Goal: Task Accomplishment & Management: Manage account settings

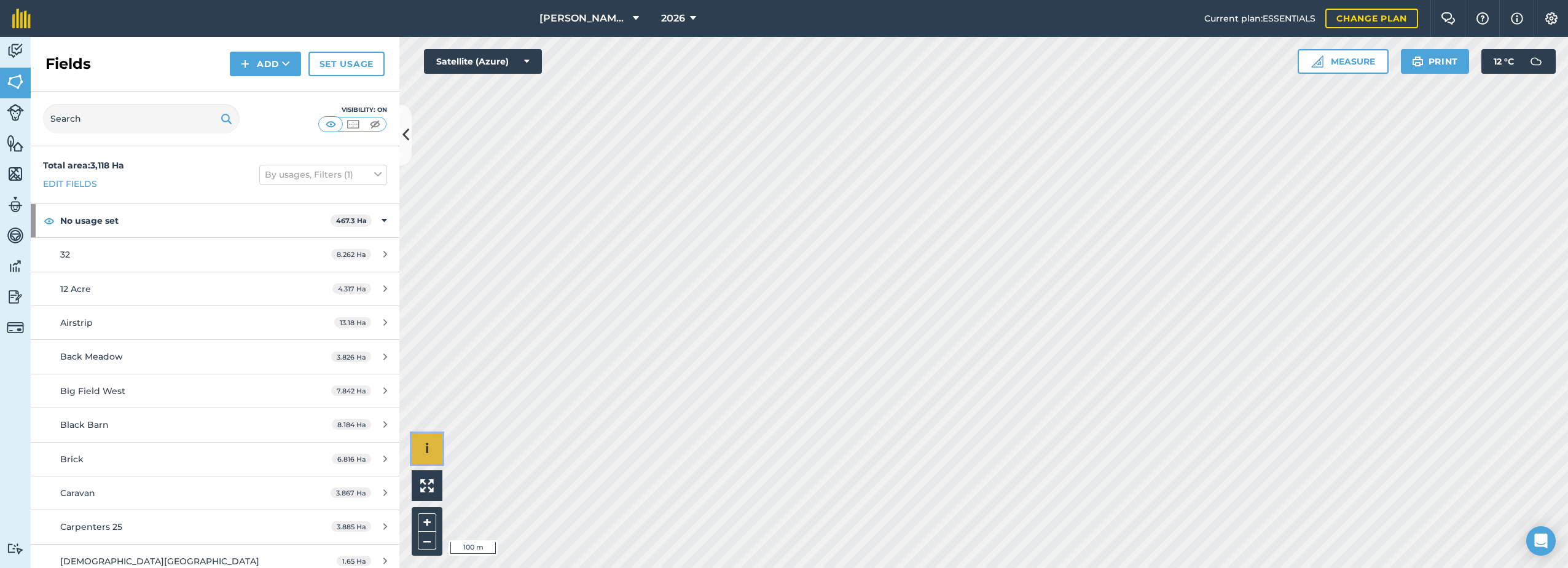
click at [428, 443] on span "i" at bounding box center [427, 448] width 4 height 15
click at [428, 443] on span "›" at bounding box center [427, 449] width 4 height 15
click at [428, 488] on img at bounding box center [426, 485] width 13 height 13
click at [431, 522] on button "+" at bounding box center [427, 522] width 19 height 19
click at [22, 145] on img at bounding box center [15, 143] width 17 height 19
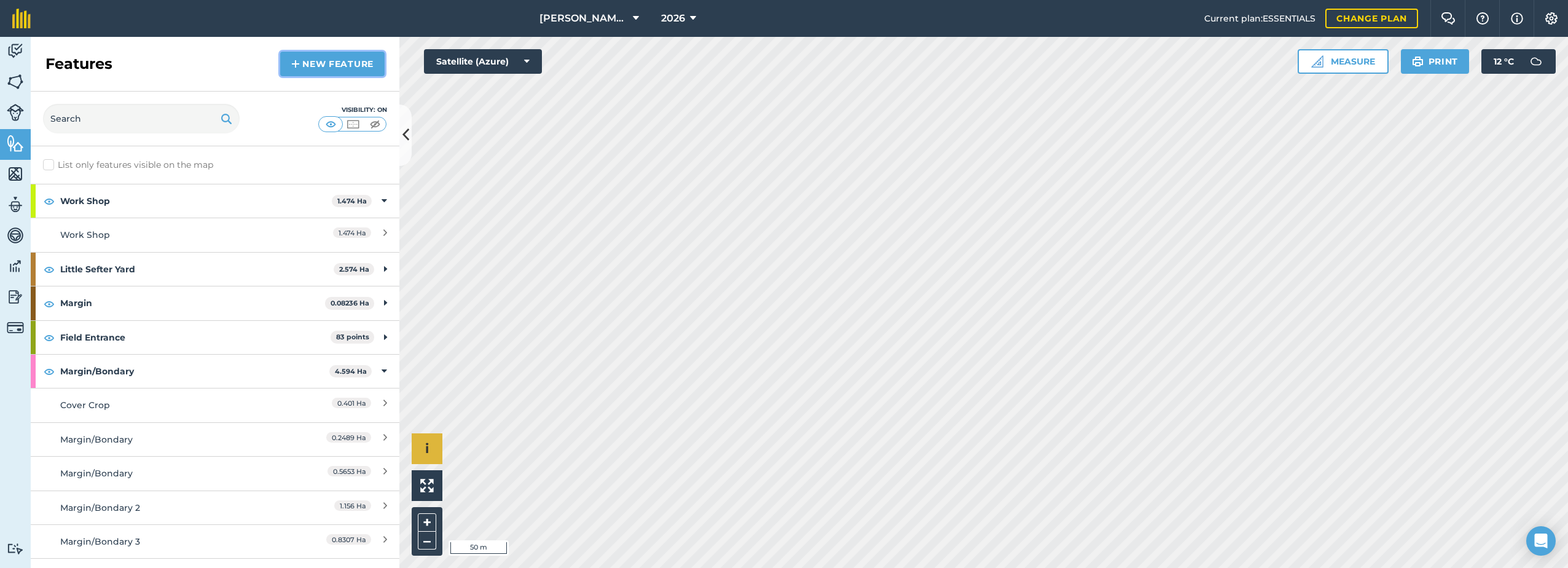
click at [306, 58] on link "New feature" at bounding box center [332, 64] width 105 height 24
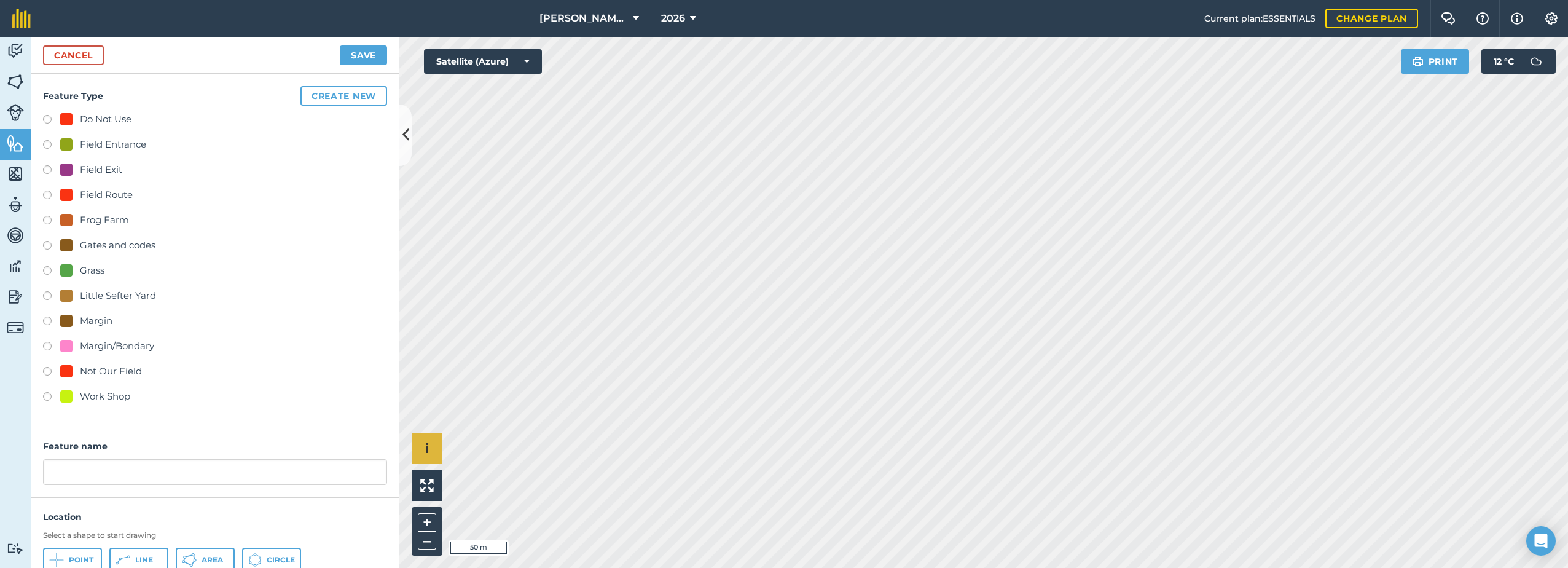
click at [75, 295] on div "Little Sefter Yard" at bounding box center [107, 296] width 96 height 14
radio input "true"
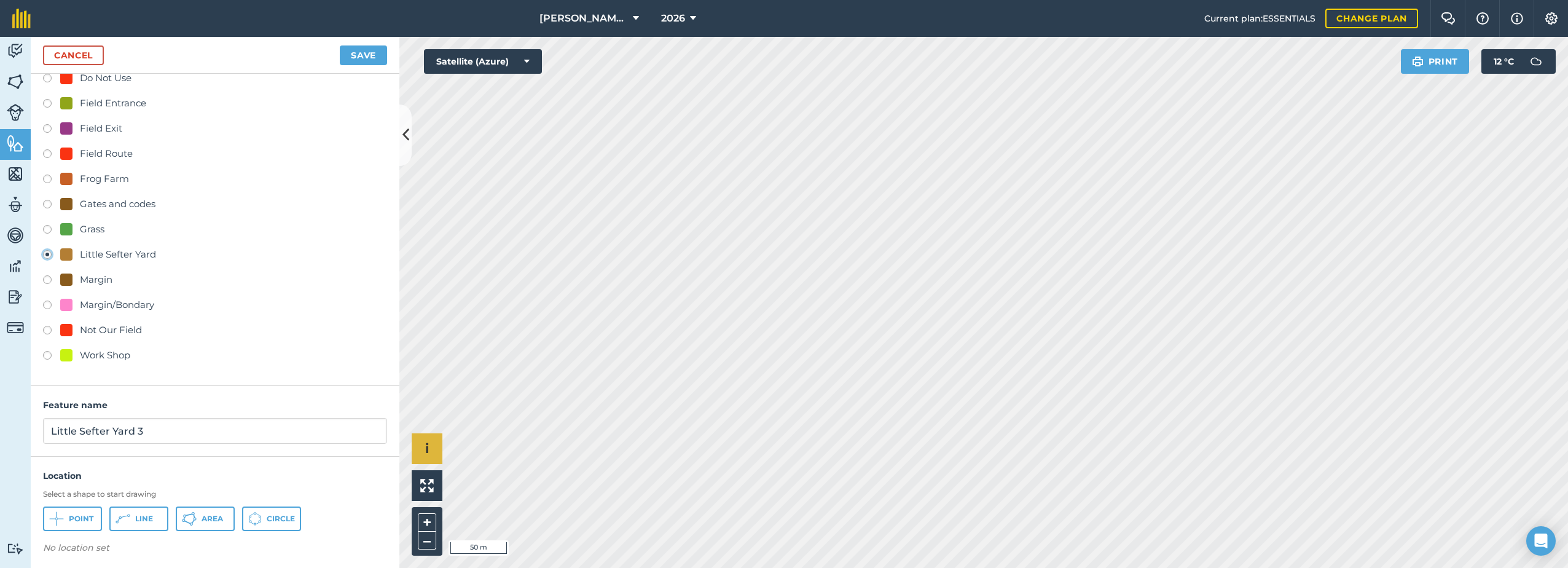
scroll to position [46, 0]
click at [154, 430] on input "Little Sefter Yard 3" at bounding box center [215, 426] width 344 height 26
type input "Little Sefter Yard"
click at [82, 50] on link "Cancel" at bounding box center [73, 56] width 61 height 20
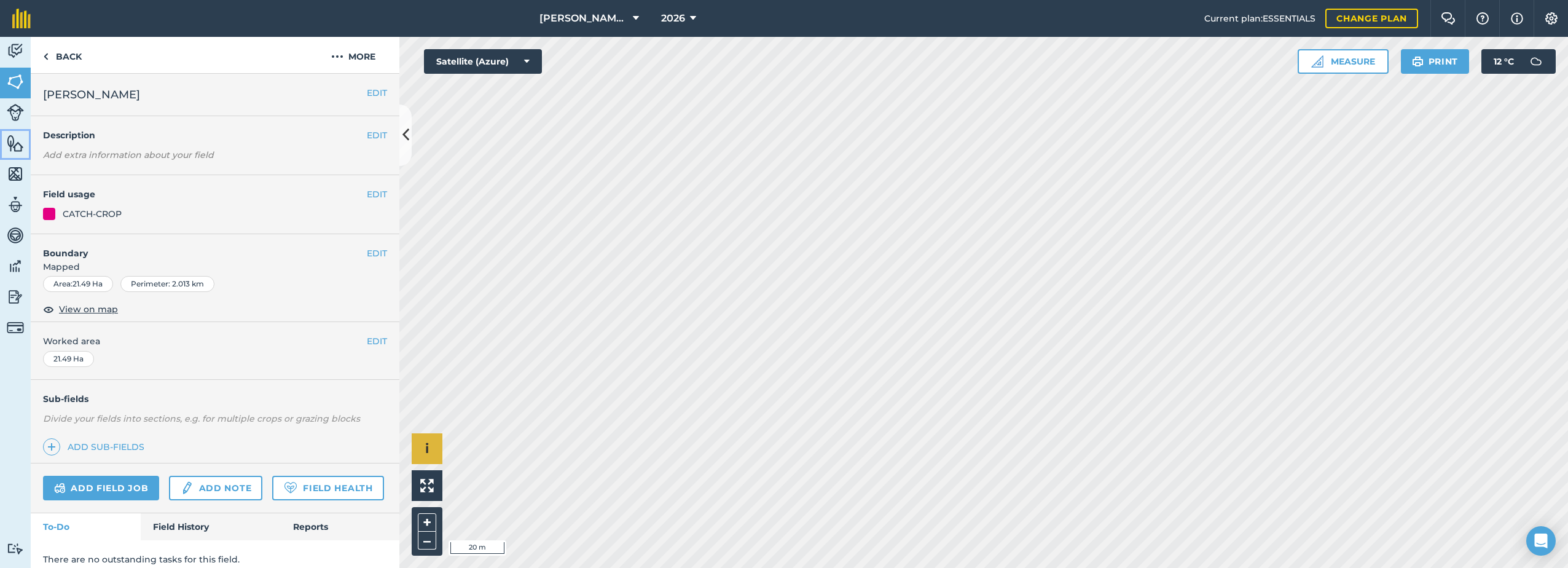
click at [16, 146] on img at bounding box center [15, 143] width 17 height 19
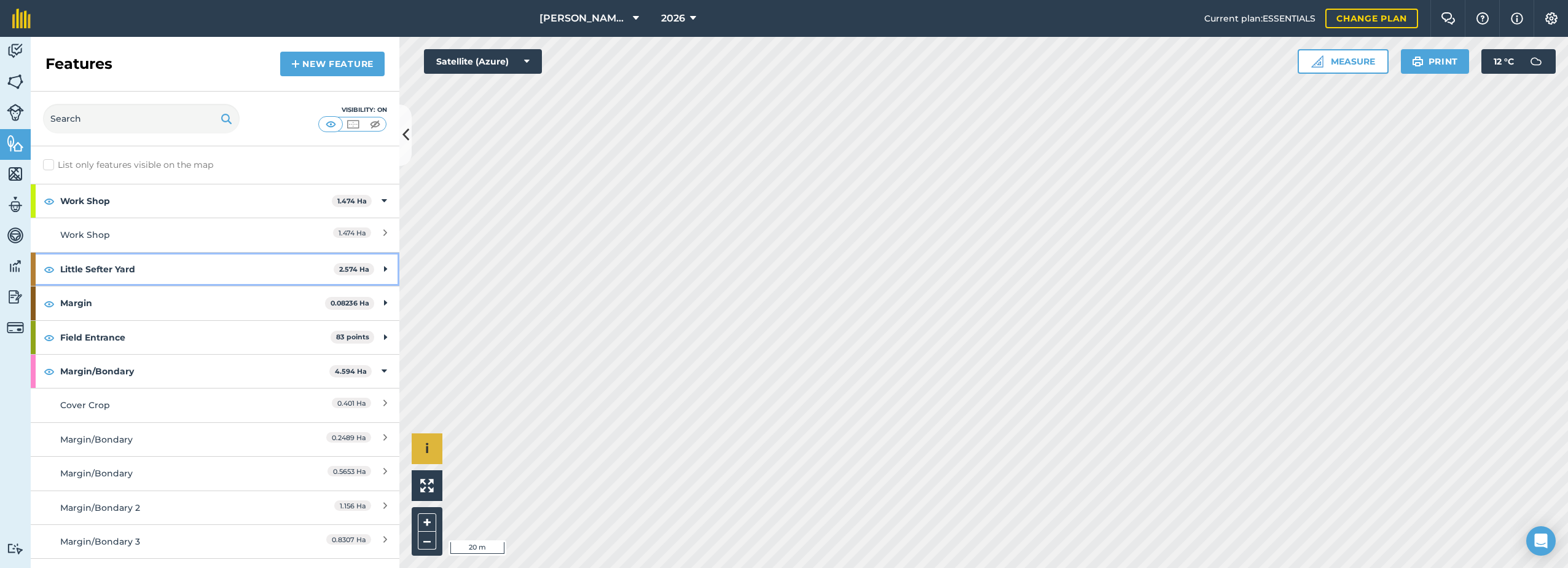
click at [212, 271] on strong "Little Sefter Yard" at bounding box center [196, 269] width 273 height 33
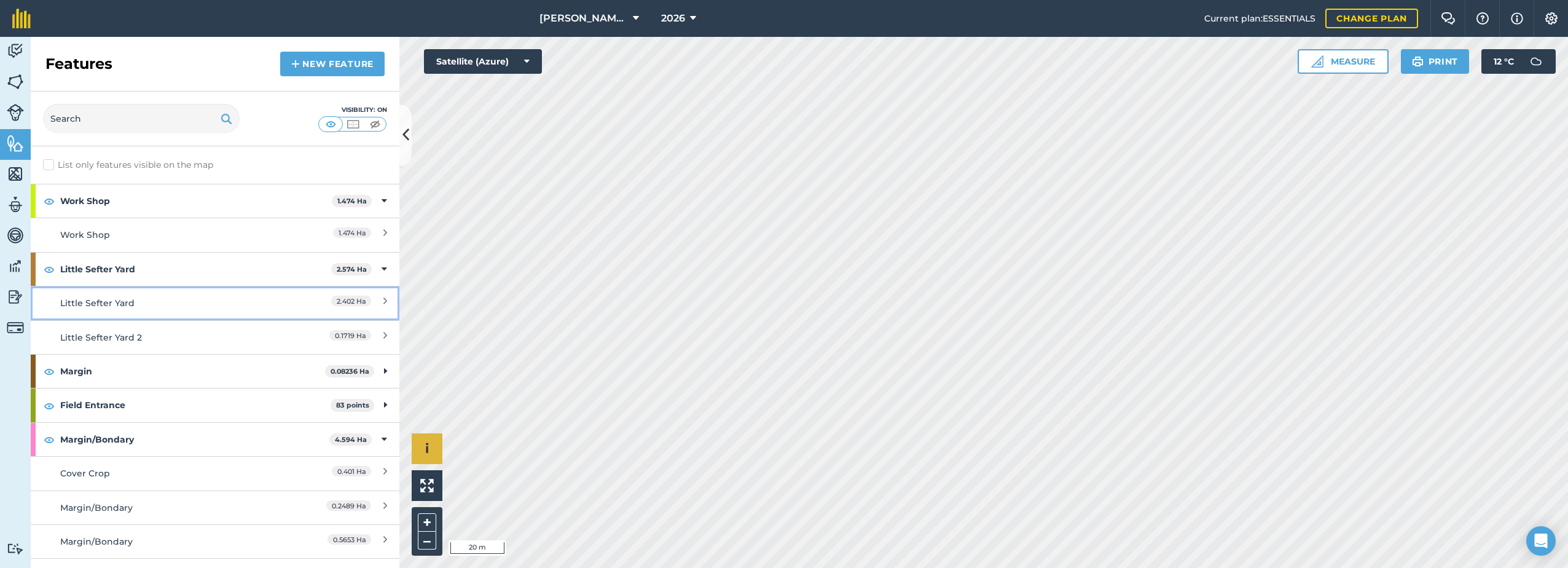
click at [379, 300] on link "Little Sefter Yard 2.402 Ha" at bounding box center [215, 303] width 369 height 34
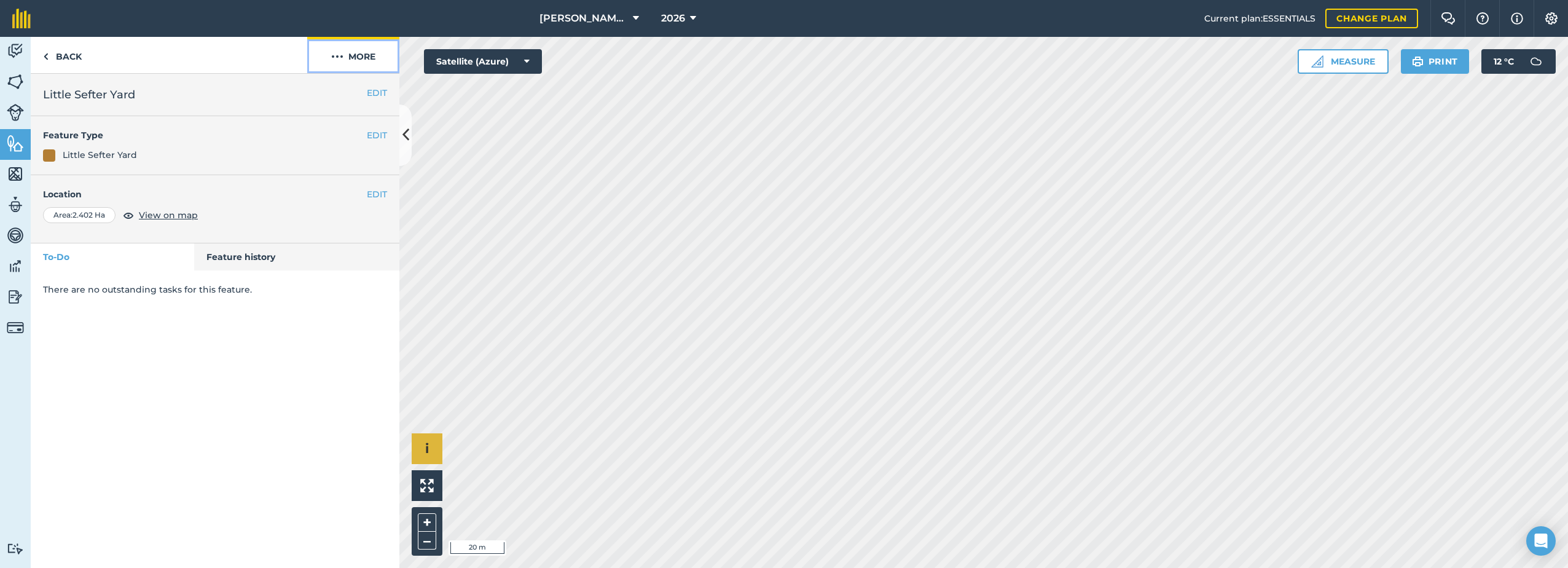
click at [347, 56] on button "More" at bounding box center [353, 55] width 92 height 36
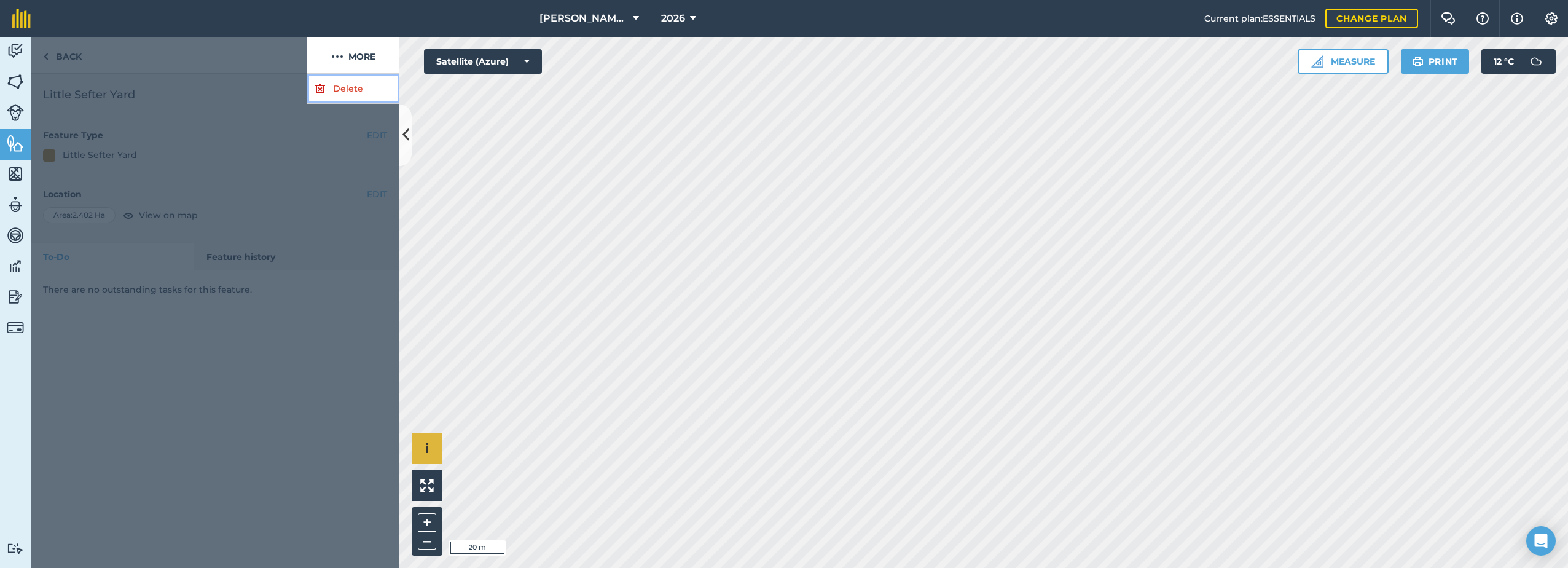
click at [322, 92] on img at bounding box center [320, 89] width 11 height 14
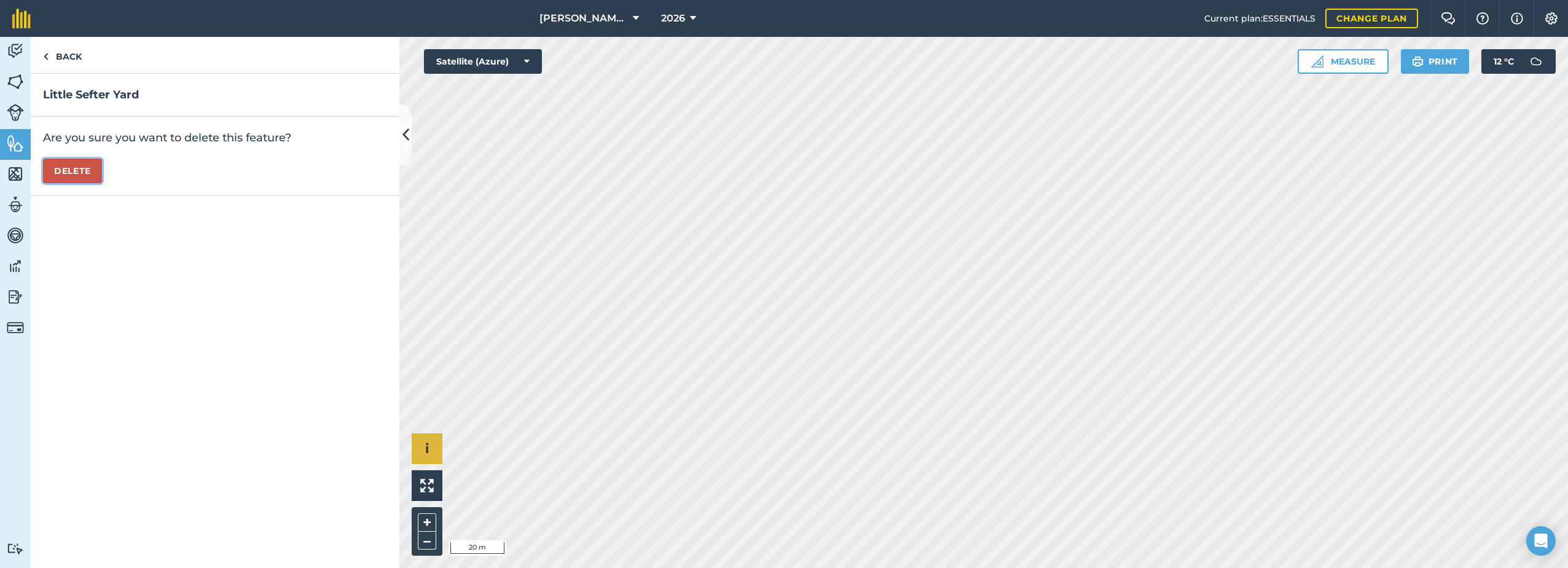
click at [68, 176] on button "Delete" at bounding box center [73, 170] width 59 height 24
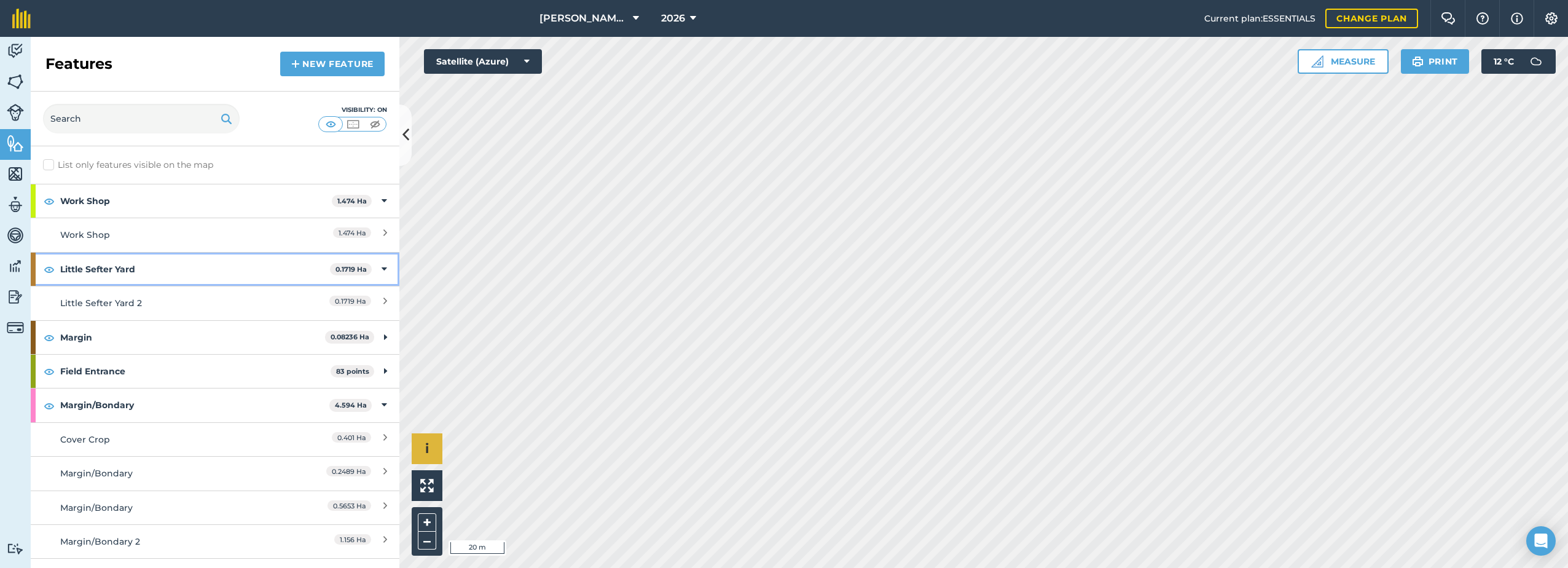
click at [381, 270] on icon at bounding box center [384, 269] width 5 height 13
click at [372, 273] on div "Little Sefter Yard 0.1719 Ha" at bounding box center [215, 269] width 369 height 33
click at [250, 313] on link "Little Sefter Yard 2 0.1719 Ha" at bounding box center [215, 303] width 369 height 34
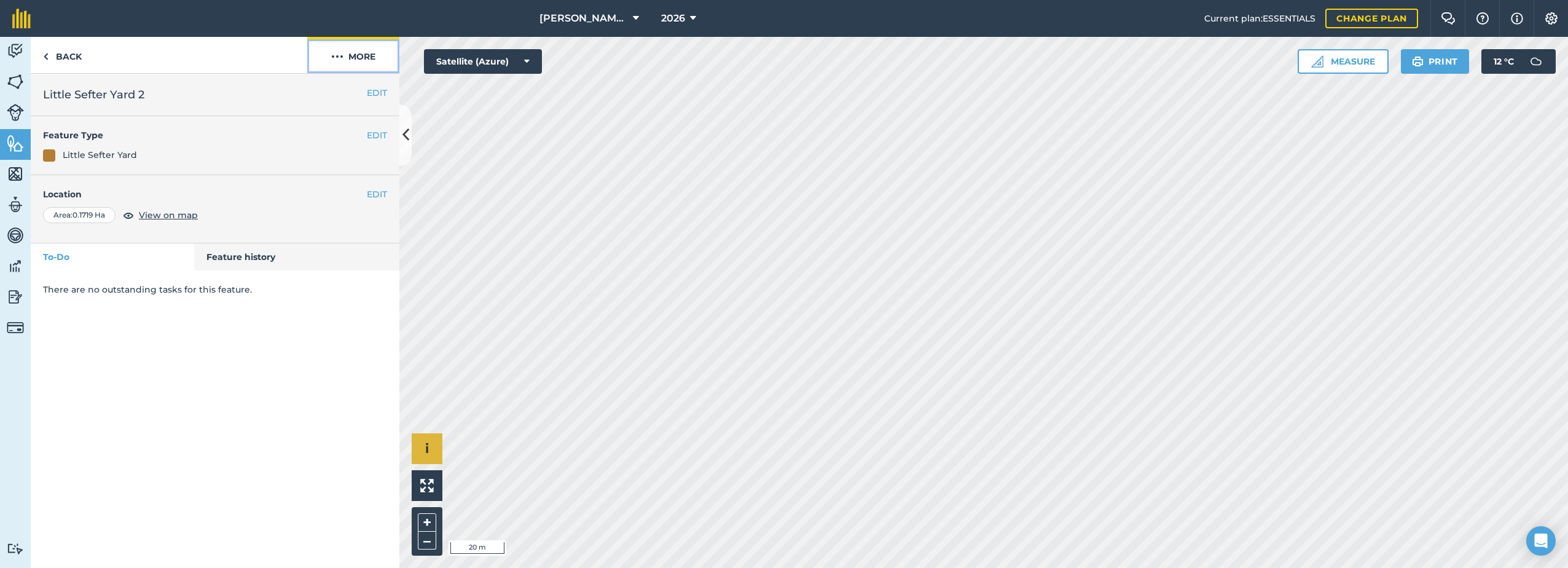
click at [351, 59] on button "More" at bounding box center [353, 55] width 92 height 36
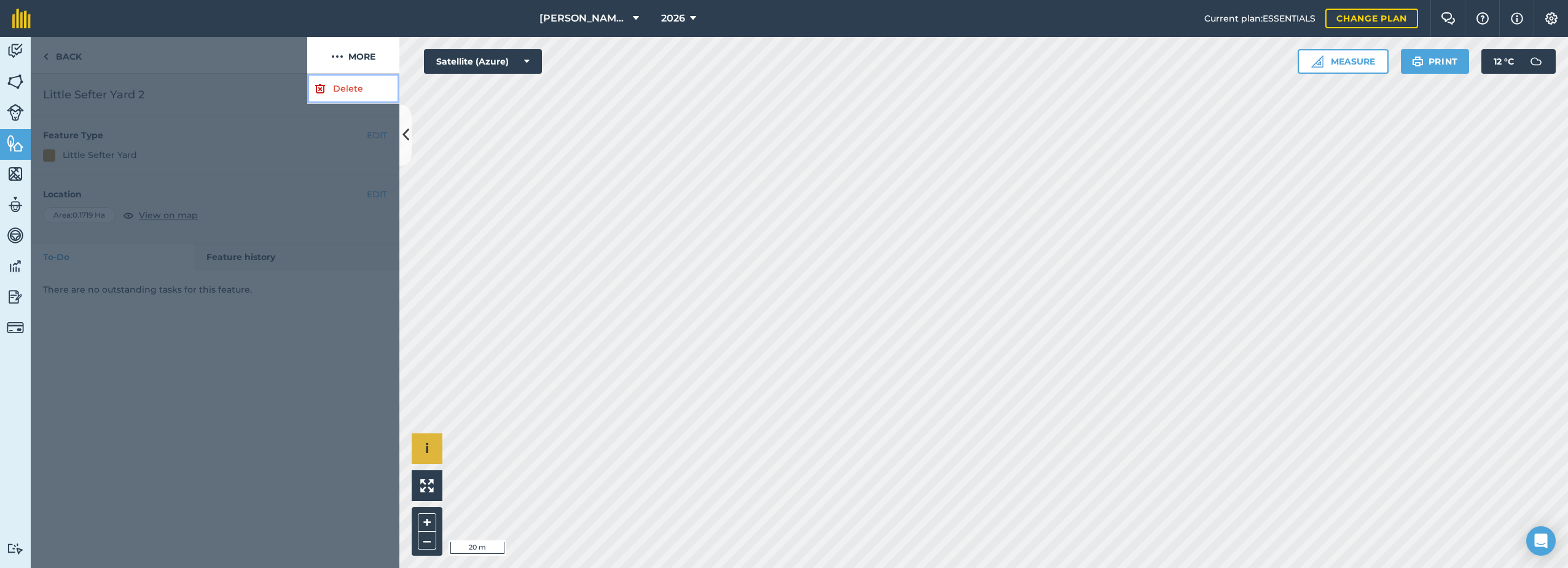
click at [334, 90] on link "Delete" at bounding box center [353, 89] width 92 height 30
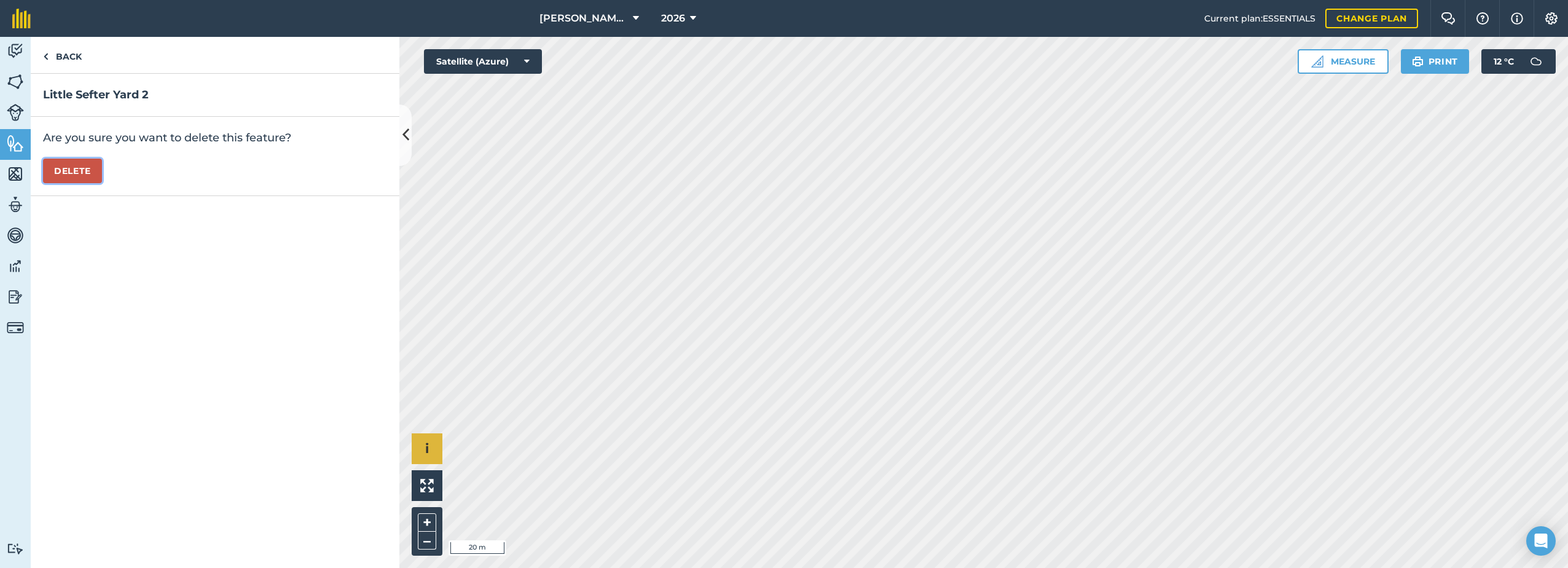
click at [73, 169] on button "Delete" at bounding box center [73, 170] width 59 height 24
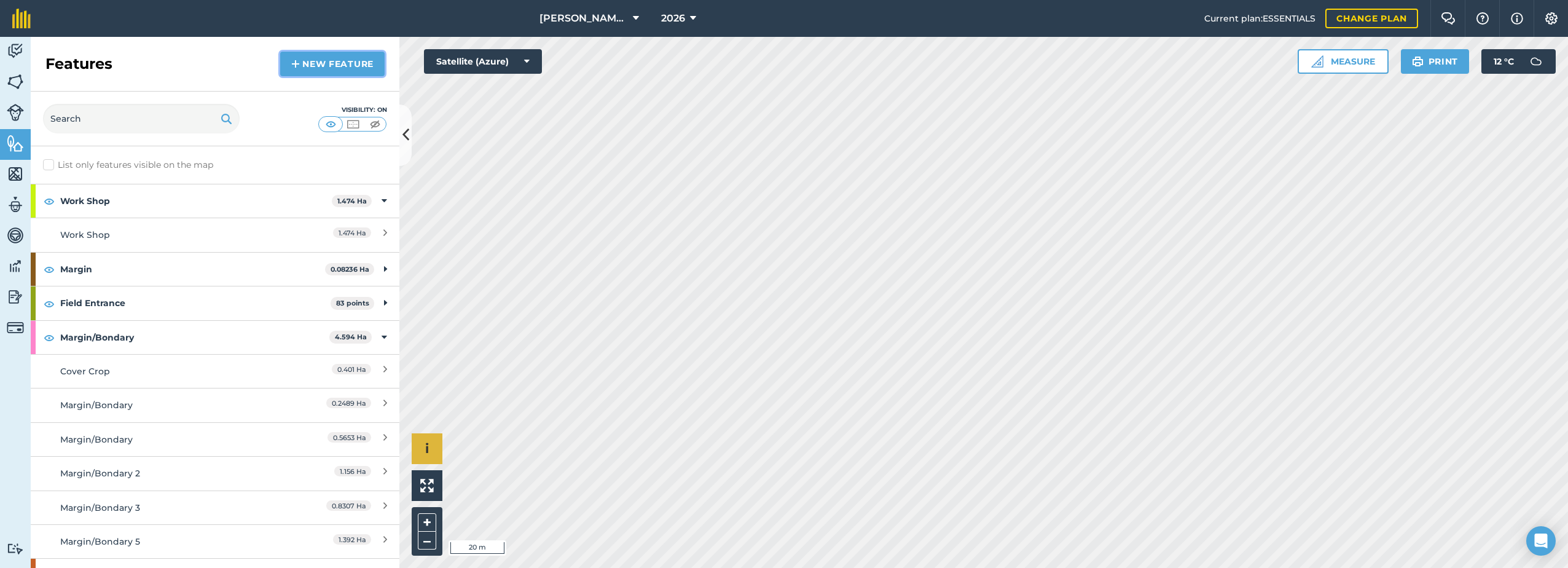
click at [310, 64] on link "New feature" at bounding box center [332, 64] width 105 height 24
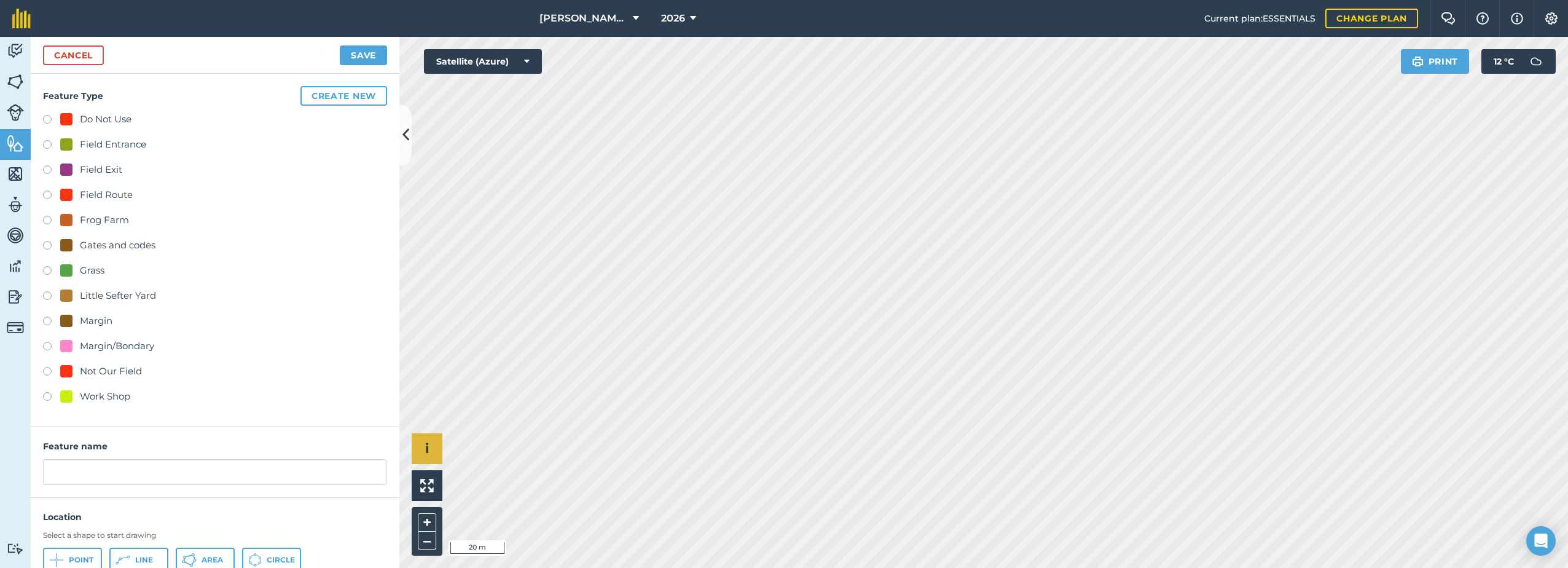
click at [127, 294] on div "Little Sefter Yard" at bounding box center [117, 296] width 76 height 14
click at [78, 296] on div "Little Sefter Yard" at bounding box center [107, 296] width 96 height 14
radio input "true"
type input "Little Sefter Yard"
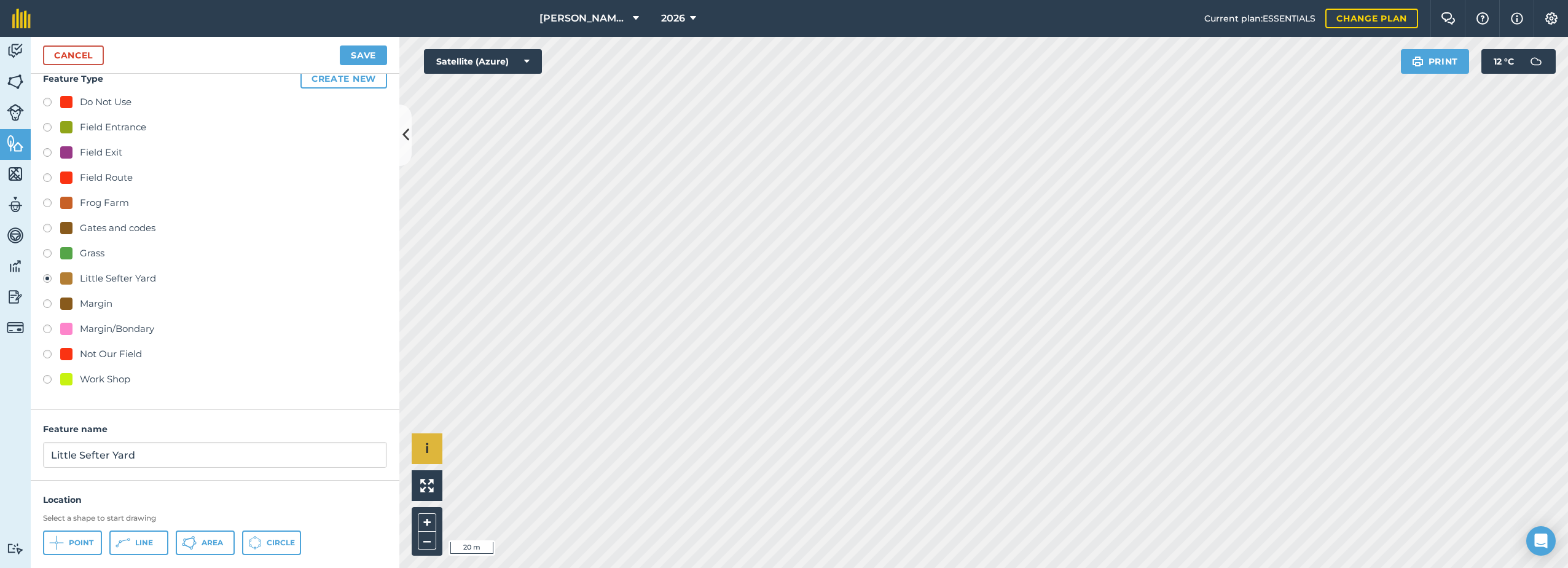
scroll to position [46, 0]
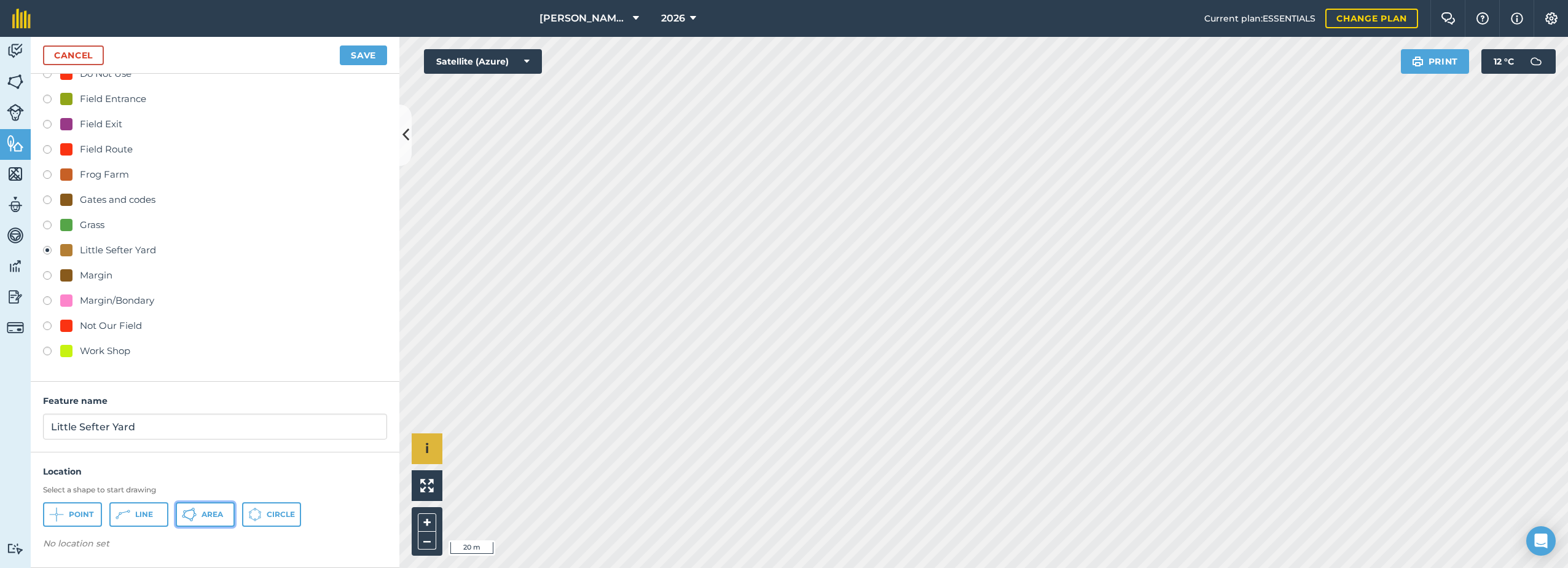
click at [201, 512] on button "Area" at bounding box center [205, 514] width 59 height 24
click at [357, 53] on button "Save" at bounding box center [363, 56] width 47 height 20
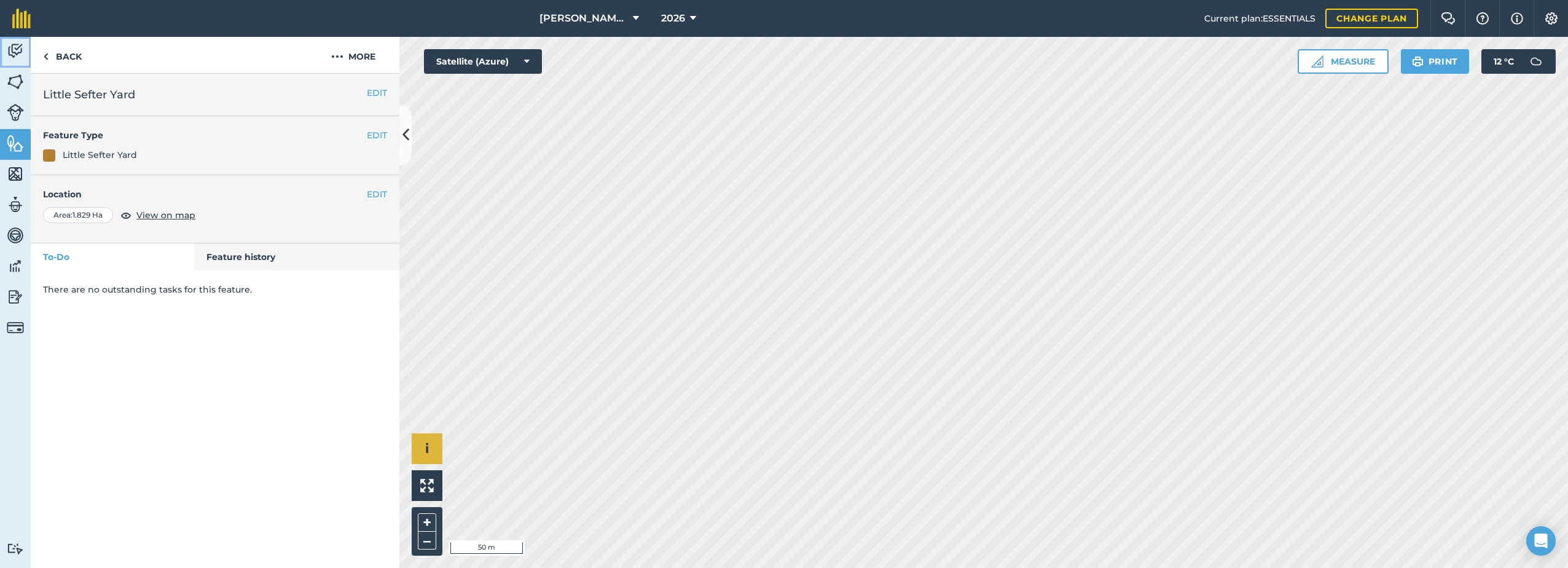
click at [18, 48] on img at bounding box center [15, 51] width 17 height 19
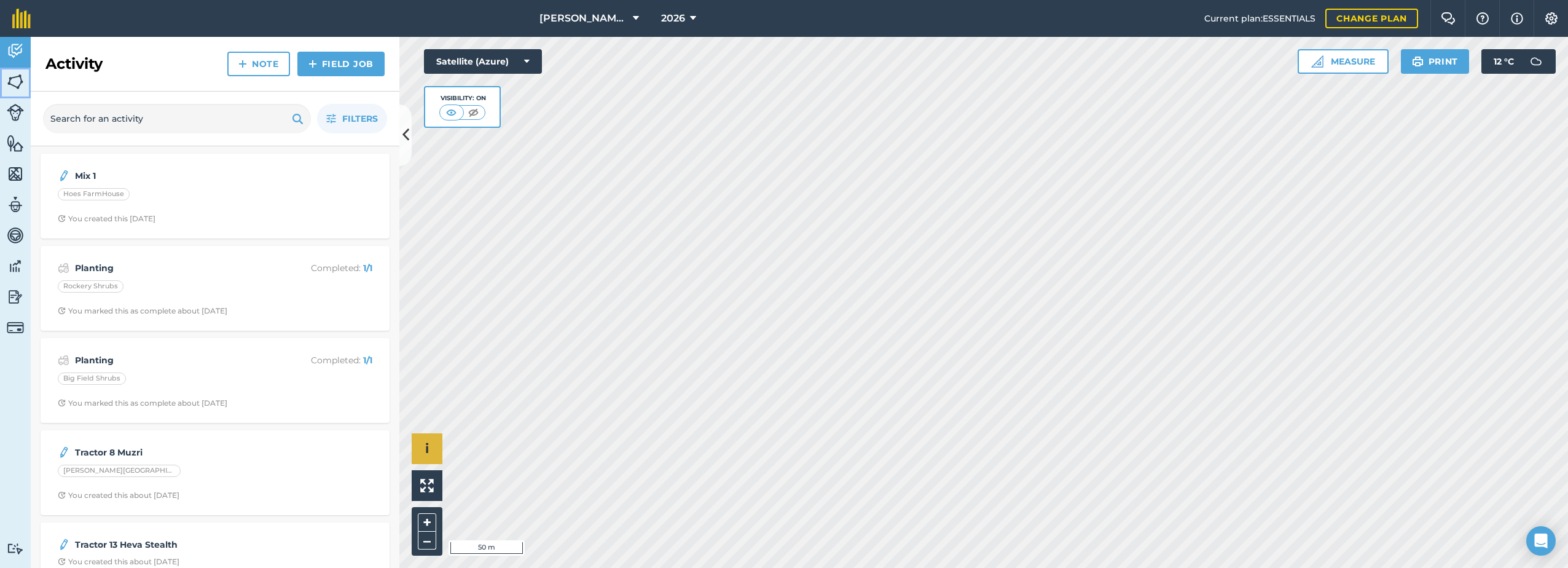
click at [13, 77] on img at bounding box center [15, 82] width 17 height 19
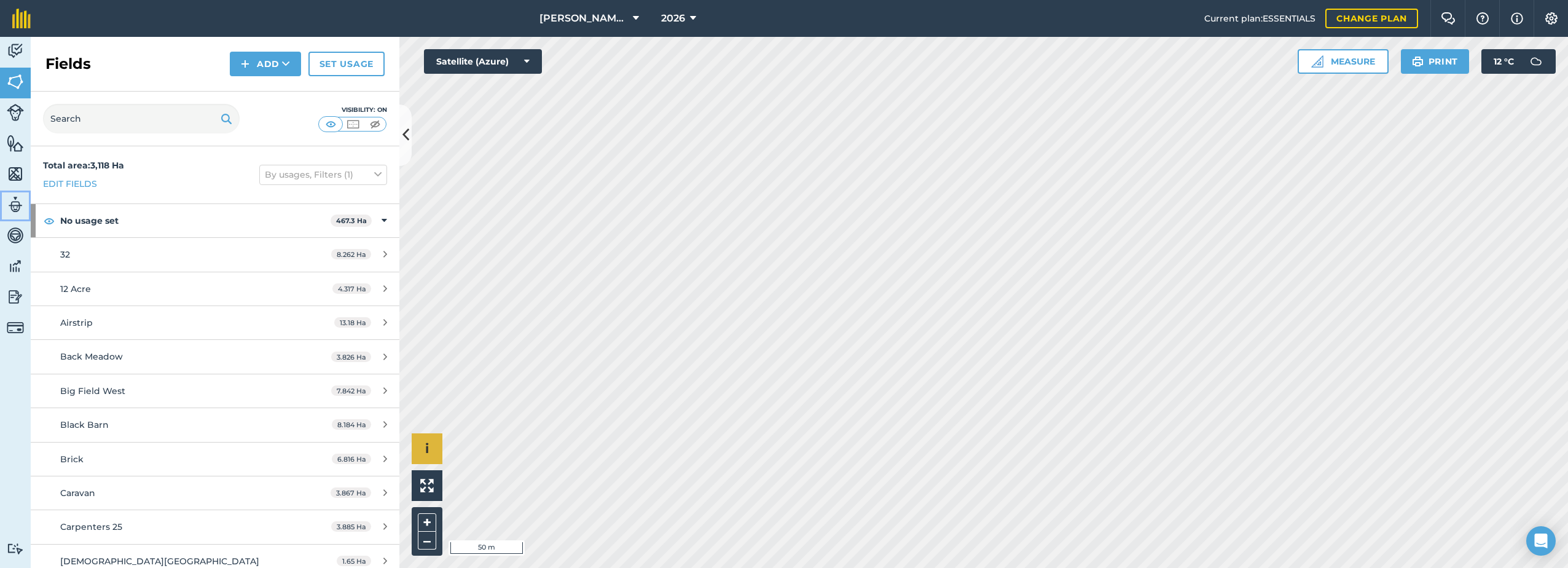
click at [18, 196] on img at bounding box center [15, 204] width 17 height 19
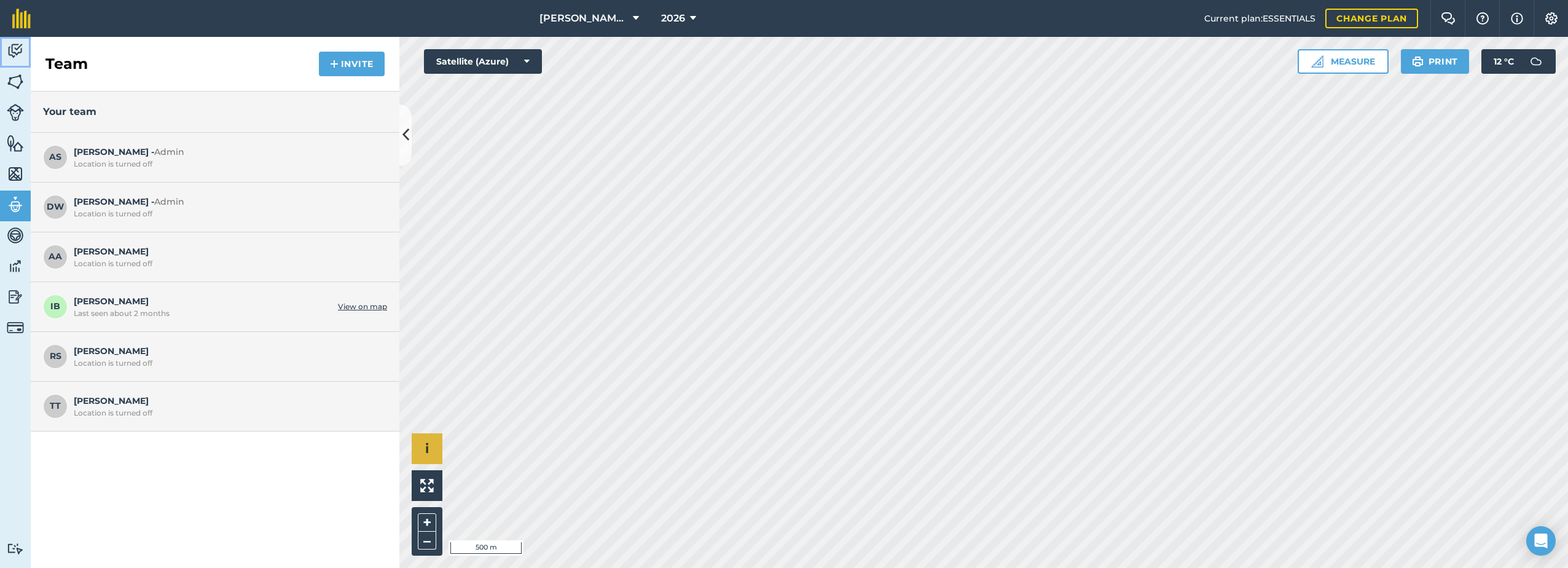
click at [17, 47] on img at bounding box center [15, 51] width 17 height 19
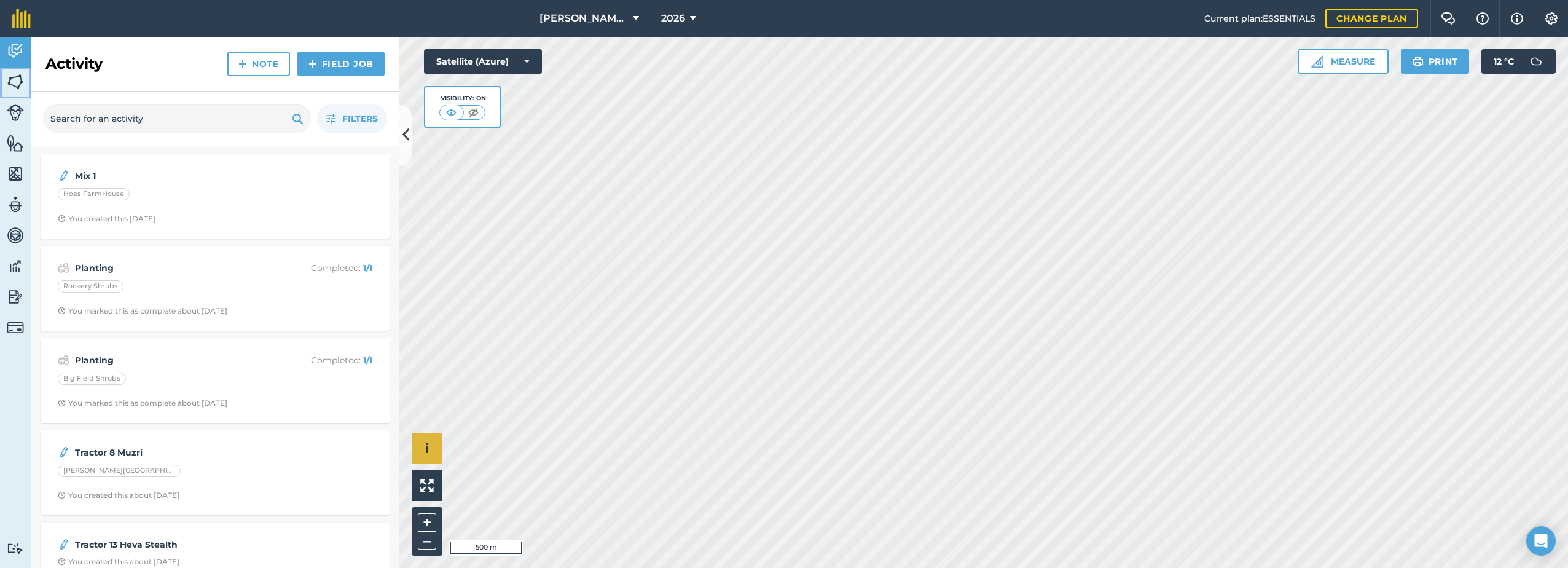
click at [13, 83] on img at bounding box center [15, 82] width 17 height 19
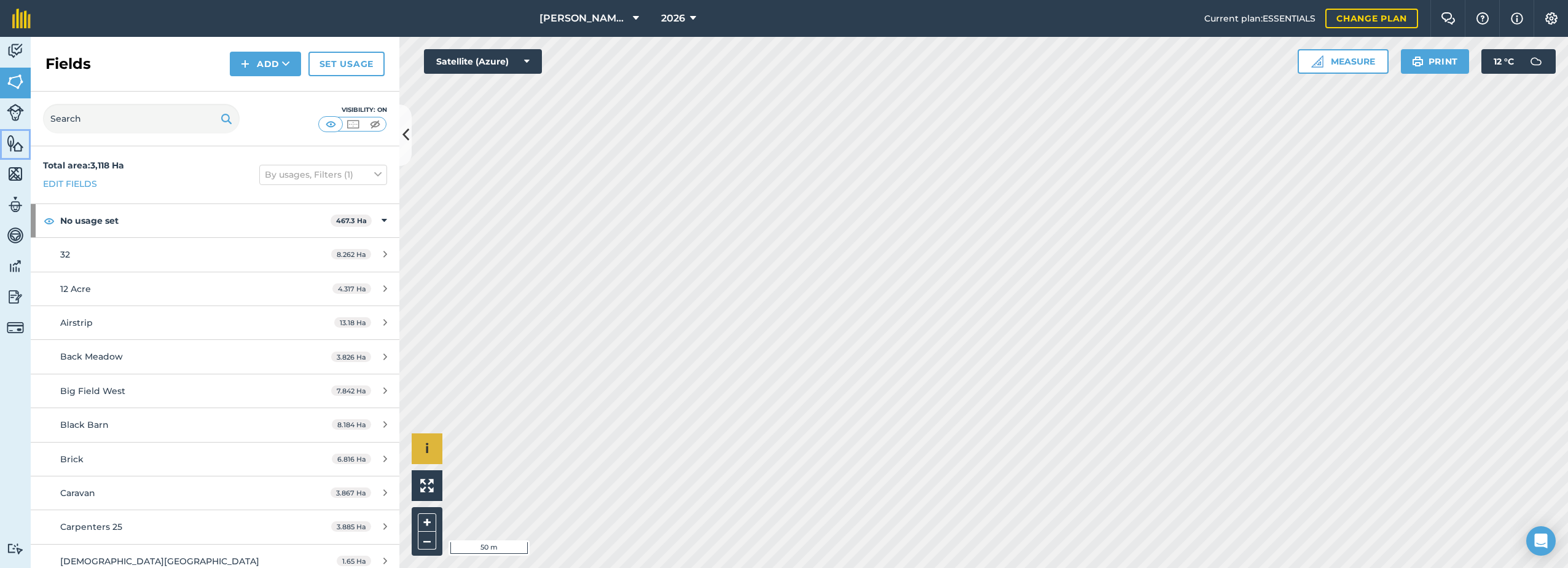
click at [13, 141] on img at bounding box center [15, 143] width 17 height 19
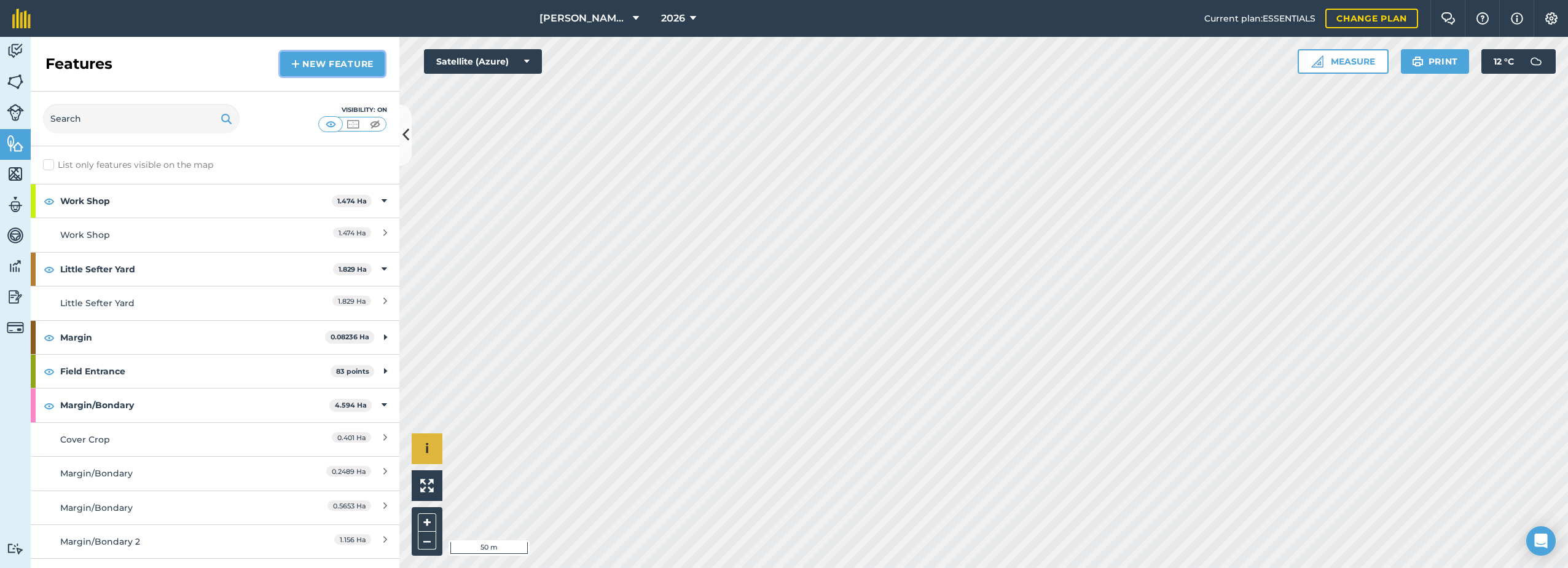
click at [307, 65] on link "New feature" at bounding box center [332, 64] width 105 height 24
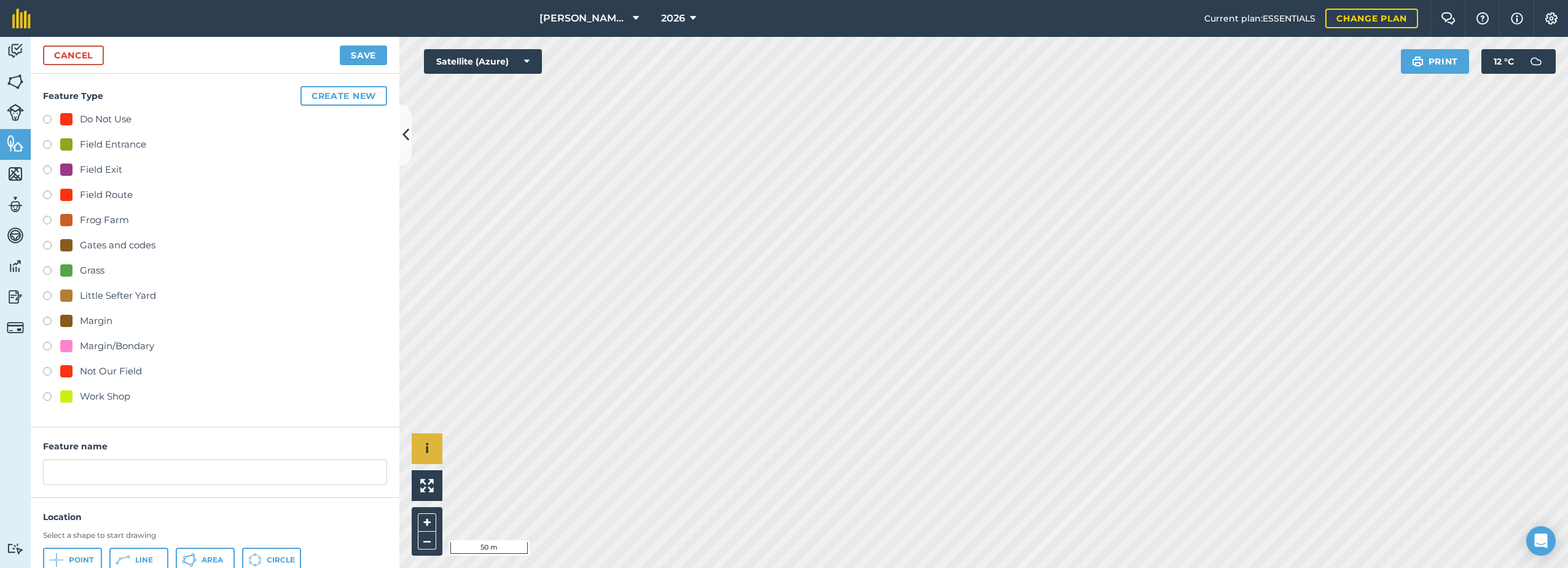
click at [81, 196] on div "Field Route" at bounding box center [106, 194] width 53 height 14
radio input "true"
type input "Field Route 4"
click at [140, 559] on span "Line" at bounding box center [144, 560] width 18 height 10
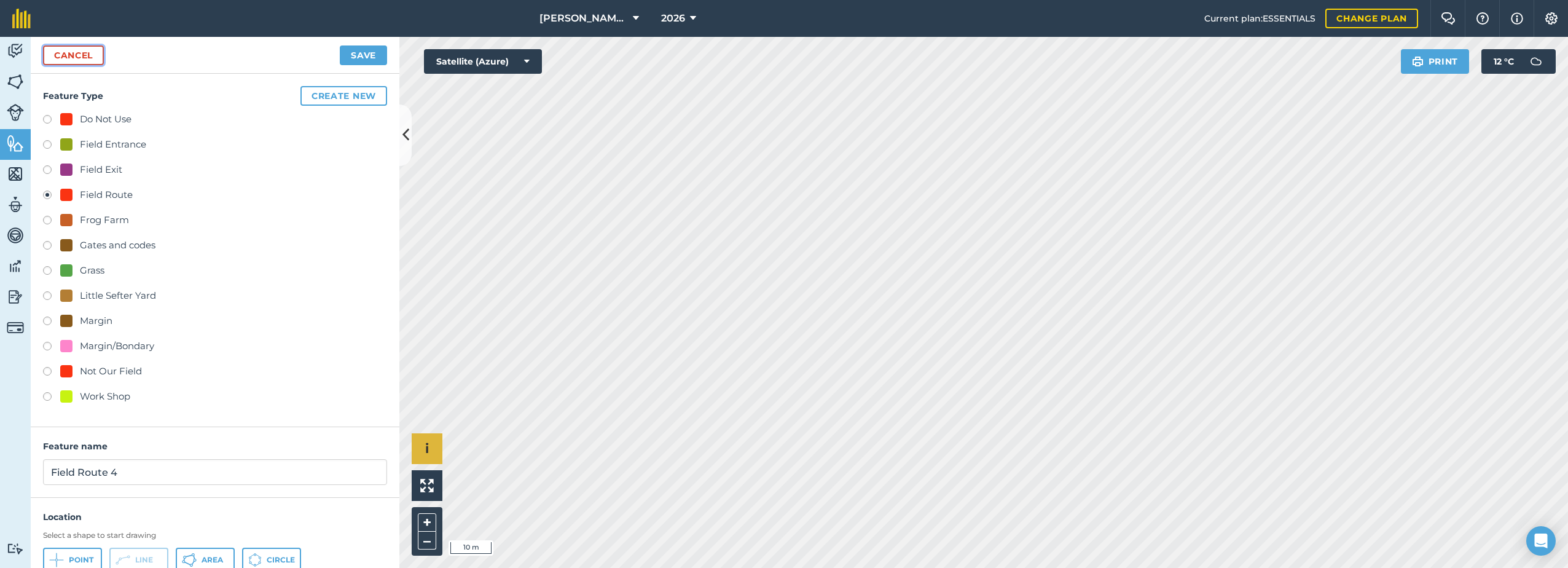
click at [65, 53] on link "Cancel" at bounding box center [73, 56] width 61 height 20
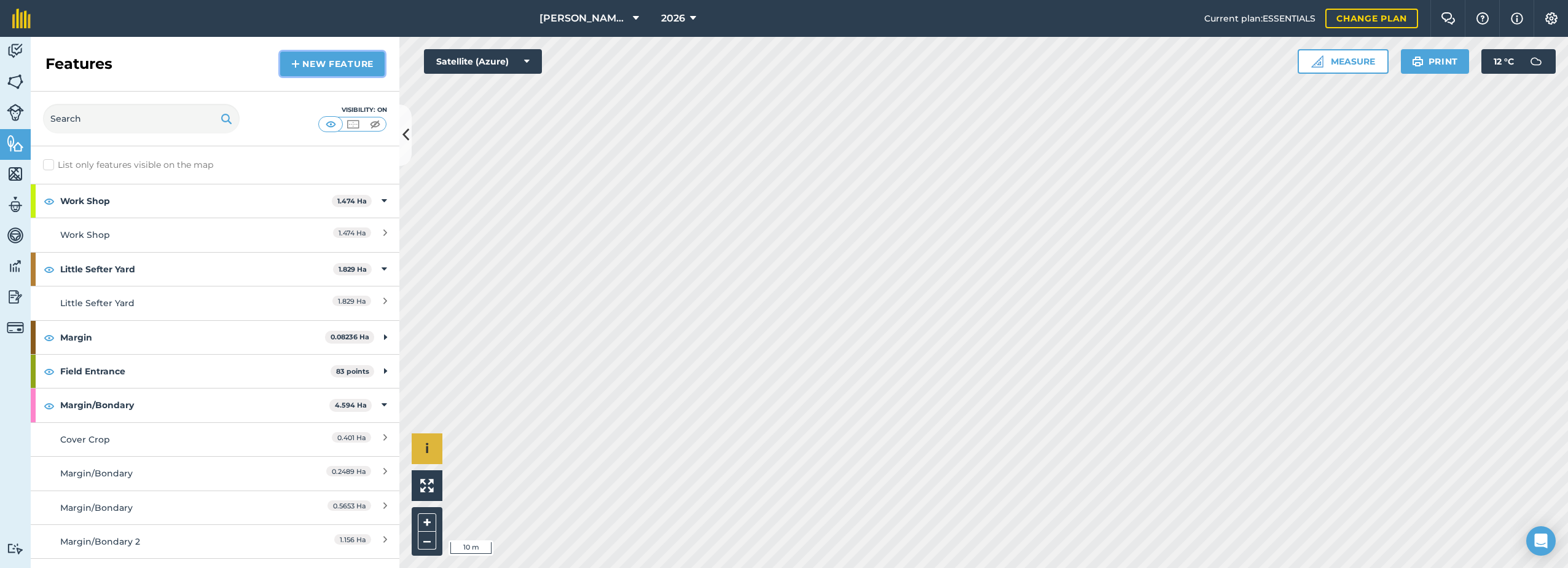
click at [306, 63] on link "New feature" at bounding box center [332, 64] width 105 height 24
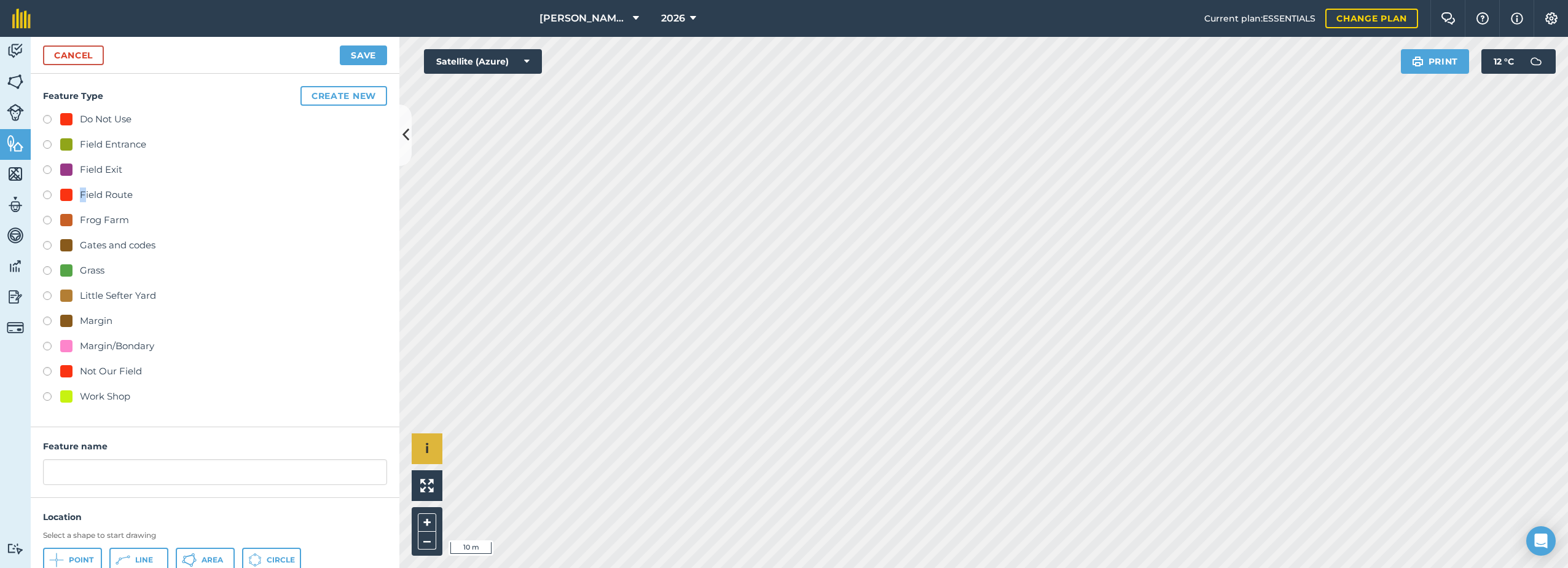
click at [83, 192] on div "Field Route" at bounding box center [106, 194] width 53 height 14
click at [141, 552] on button "Line" at bounding box center [139, 559] width 59 height 24
click at [62, 54] on link "Cancel" at bounding box center [73, 56] width 61 height 20
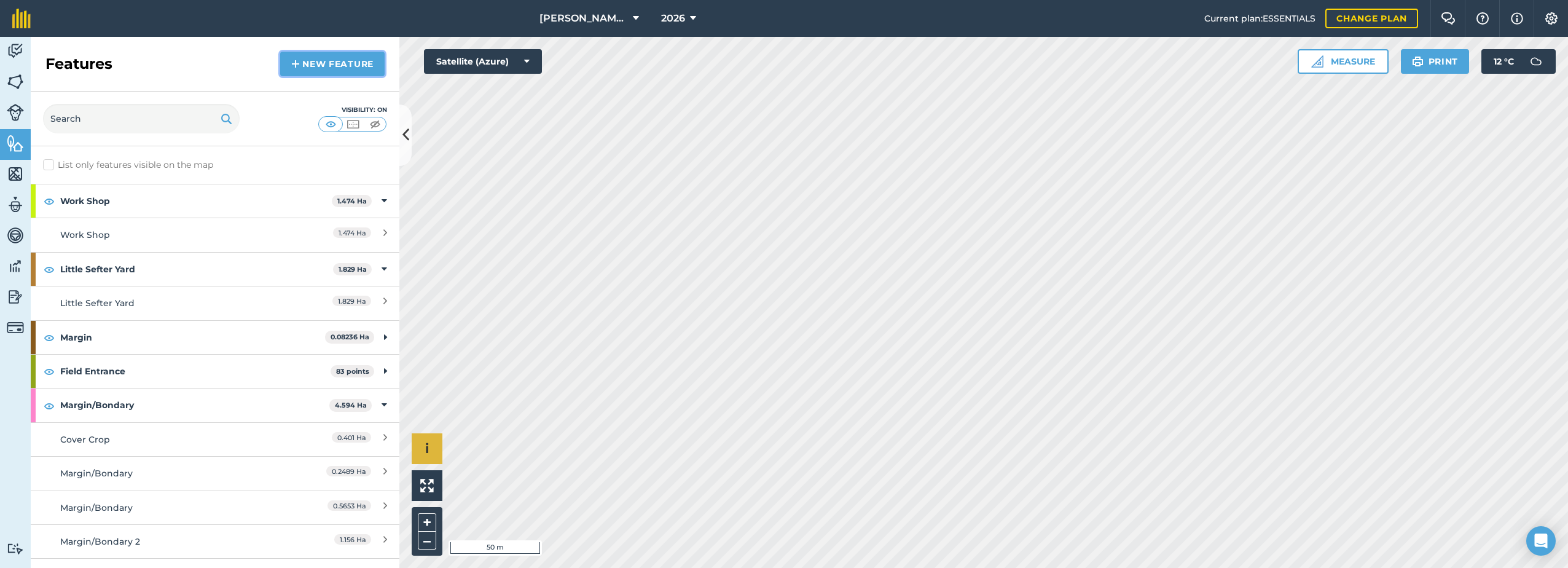
click at [300, 65] on link "New feature" at bounding box center [332, 64] width 105 height 24
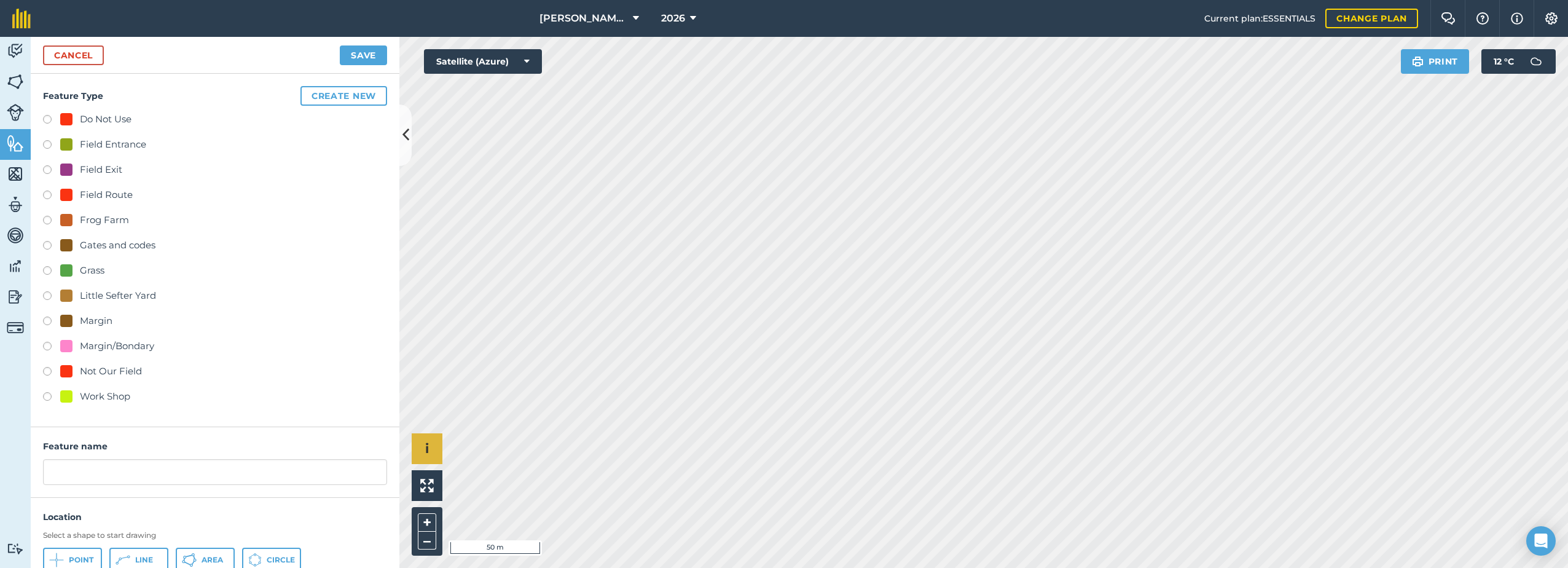
click at [103, 144] on div "Field Entrance" at bounding box center [113, 144] width 66 height 14
radio input "true"
click at [167, 475] on input "Field Entrance 4" at bounding box center [215, 472] width 344 height 26
type input "Field Entrance"
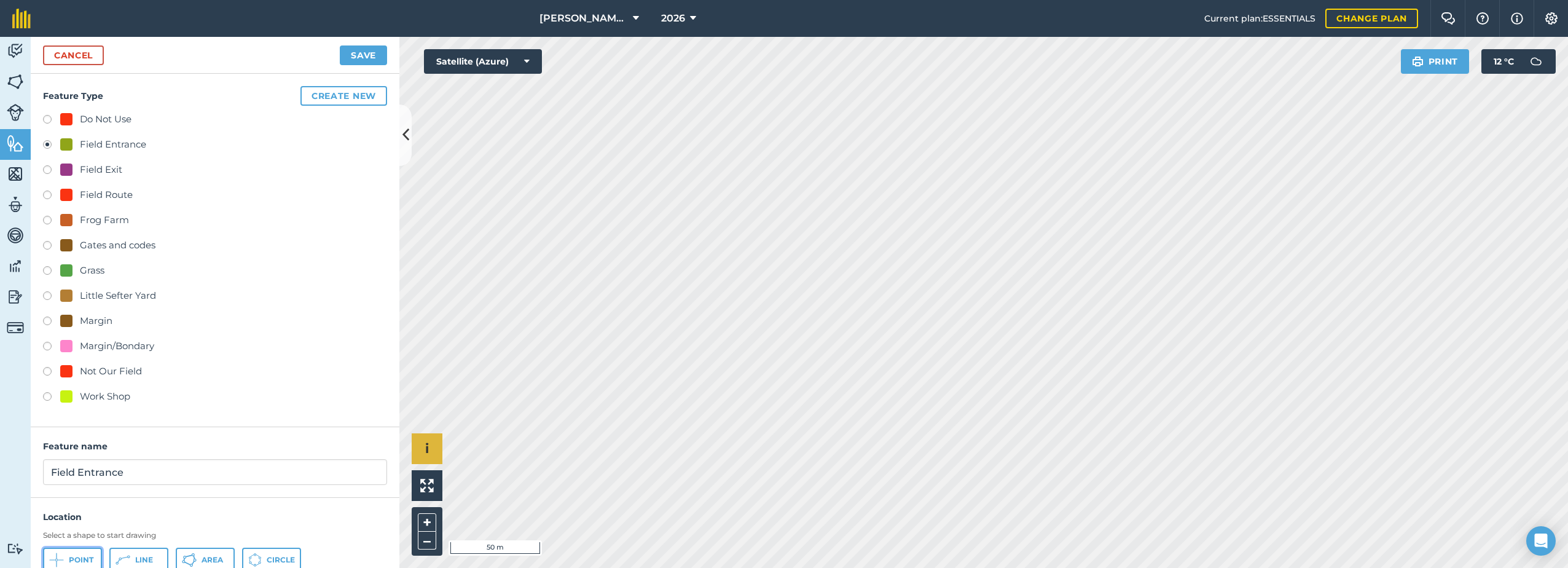
drag, startPoint x: 71, startPoint y: 555, endPoint x: 394, endPoint y: 422, distance: 349.3
click at [70, 555] on span "Point" at bounding box center [81, 560] width 24 height 10
click at [365, 54] on button "Save" at bounding box center [363, 56] width 47 height 20
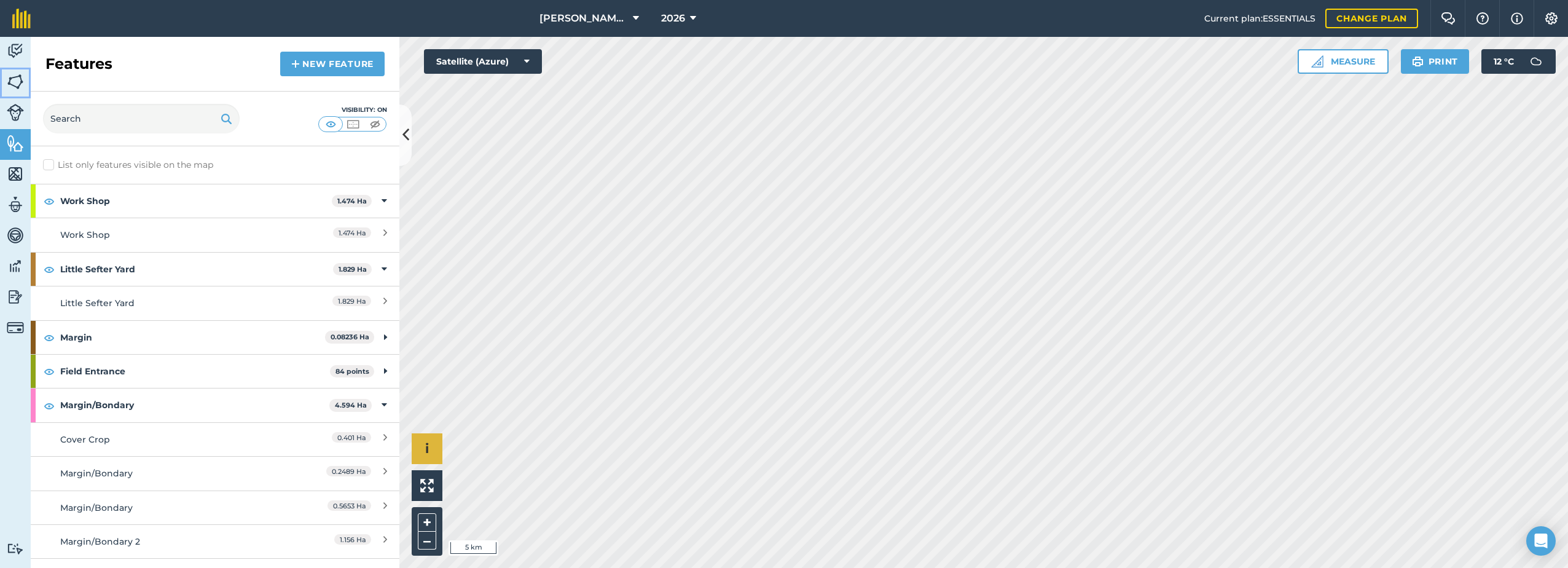
click at [13, 73] on img at bounding box center [15, 82] width 17 height 19
